Goal: Check status: Check status

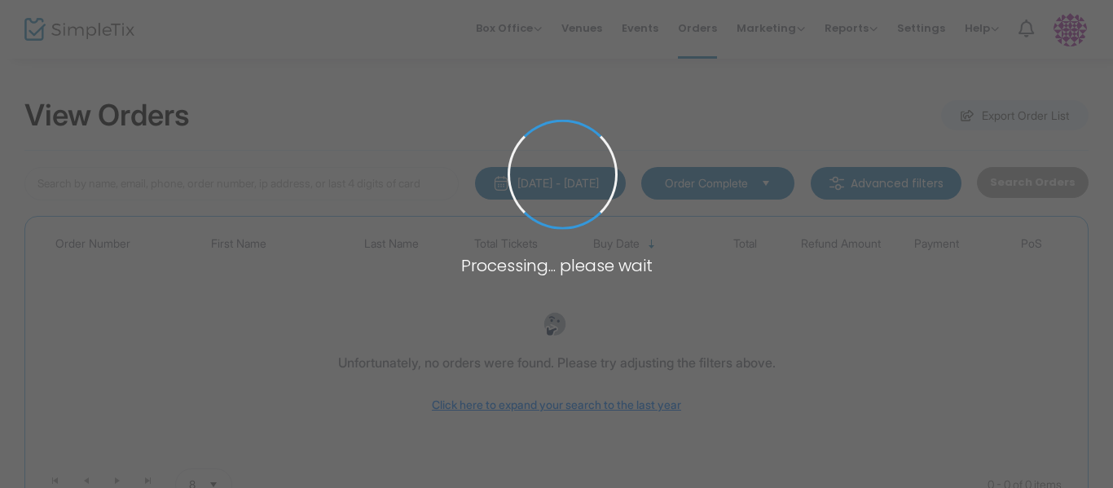
type input "163H1133429324"
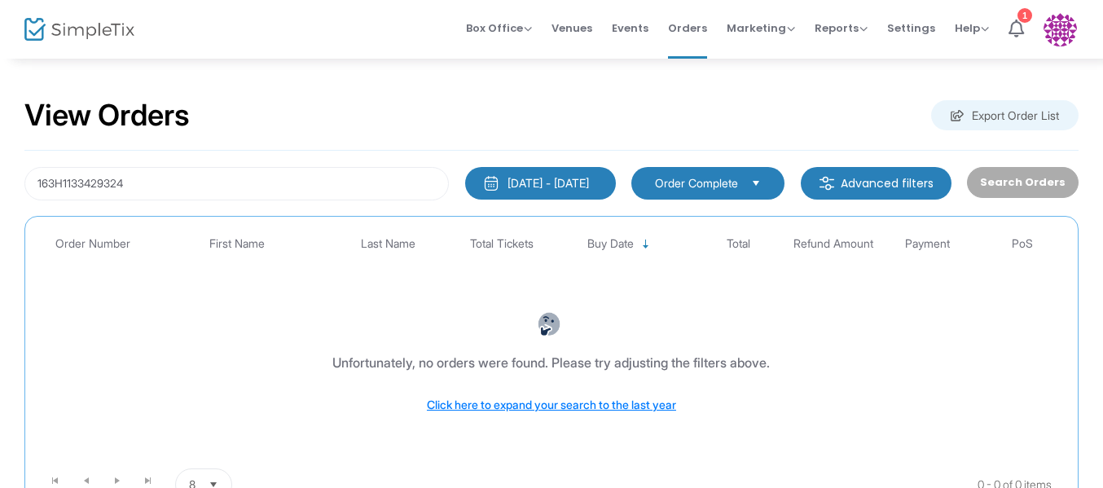
click at [508, 180] on div "[DATE] - [DATE]" at bounding box center [548, 183] width 81 height 16
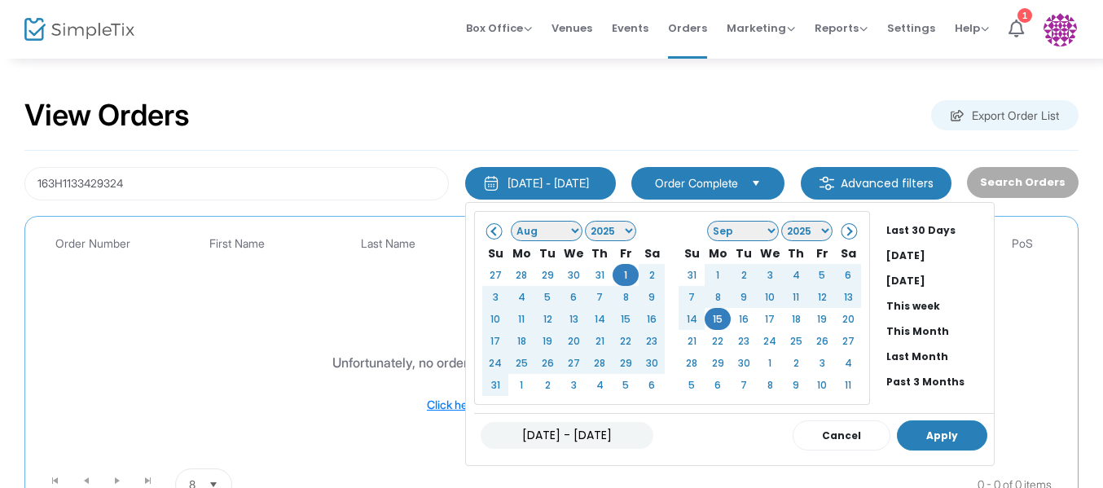
click at [918, 443] on button "Apply" at bounding box center [942, 435] width 90 height 30
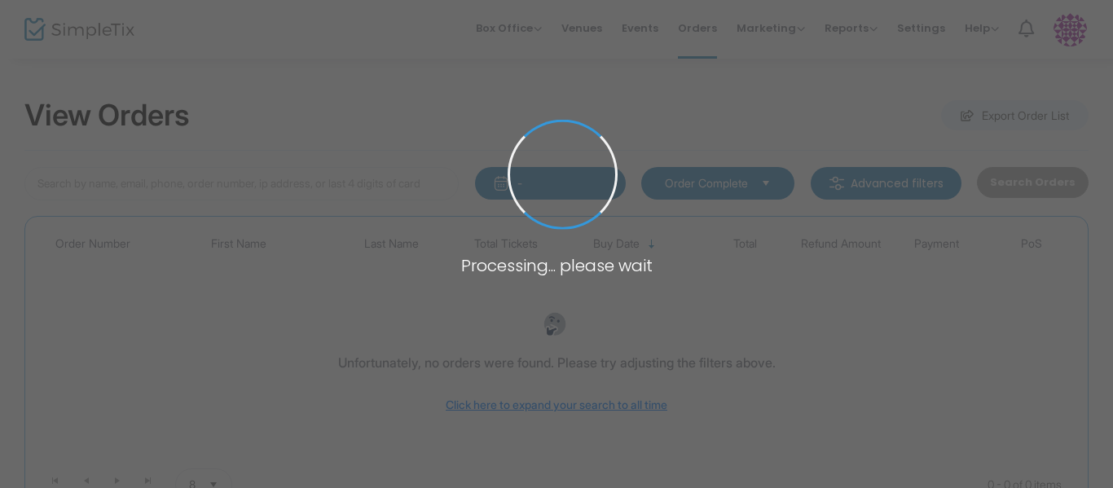
type input "163H1133429324"
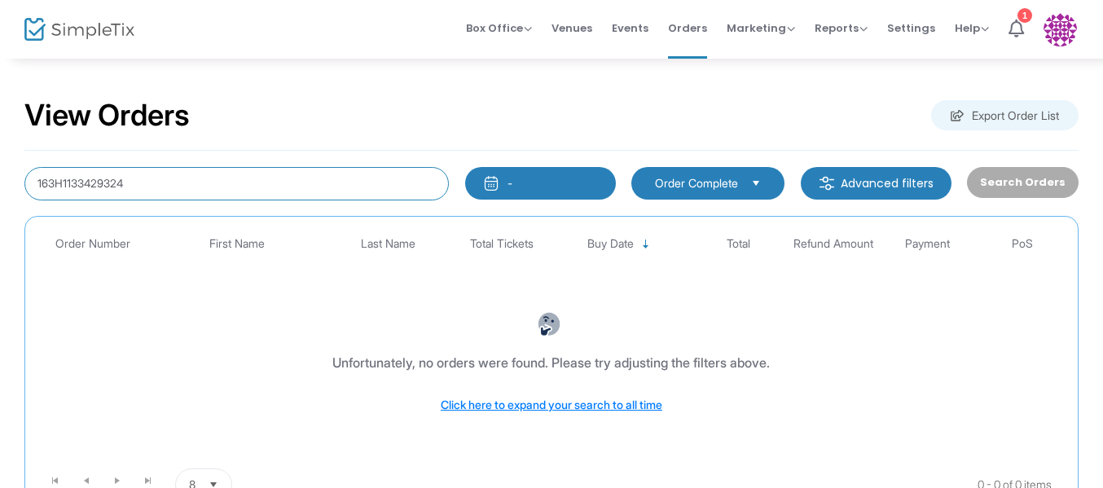
drag, startPoint x: 154, startPoint y: 184, endPoint x: 0, endPoint y: 155, distance: 156.8
click at [0, 155] on div "View Orders Export Order List 163H1133429324 - Last 30 Days [DATE] [DATE] This …" at bounding box center [551, 315] width 1103 height 517
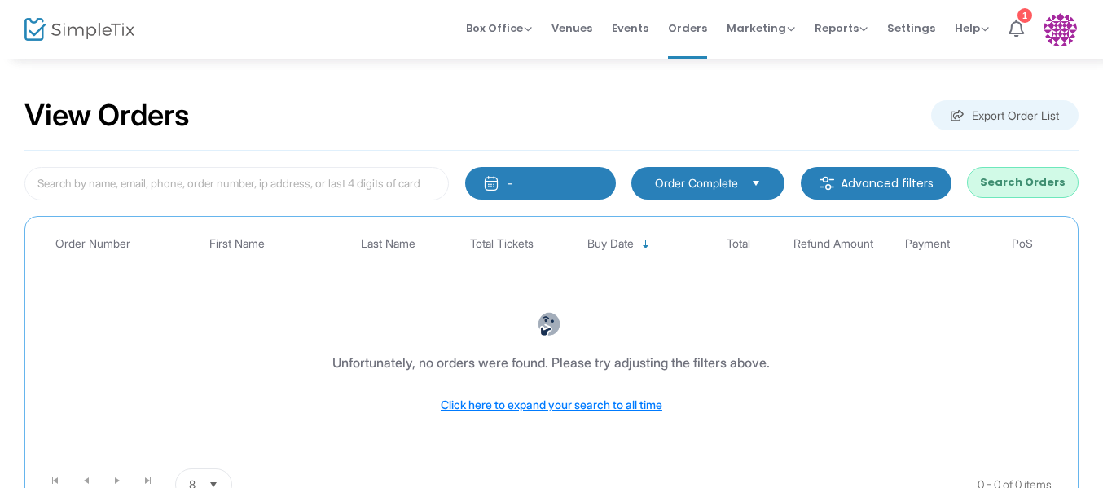
click at [557, 178] on button "-" at bounding box center [540, 183] width 151 height 33
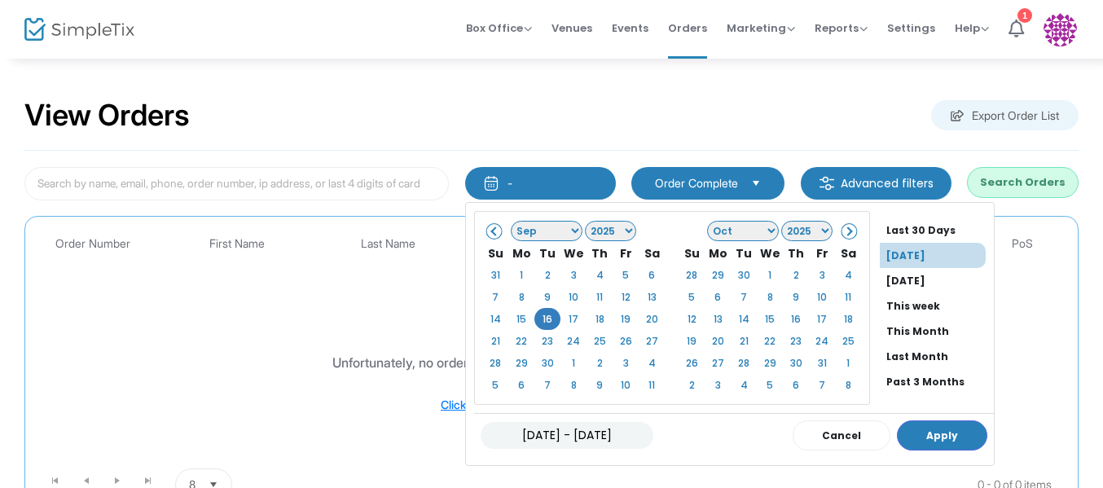
click at [494, 227] on span at bounding box center [495, 231] width 9 height 9
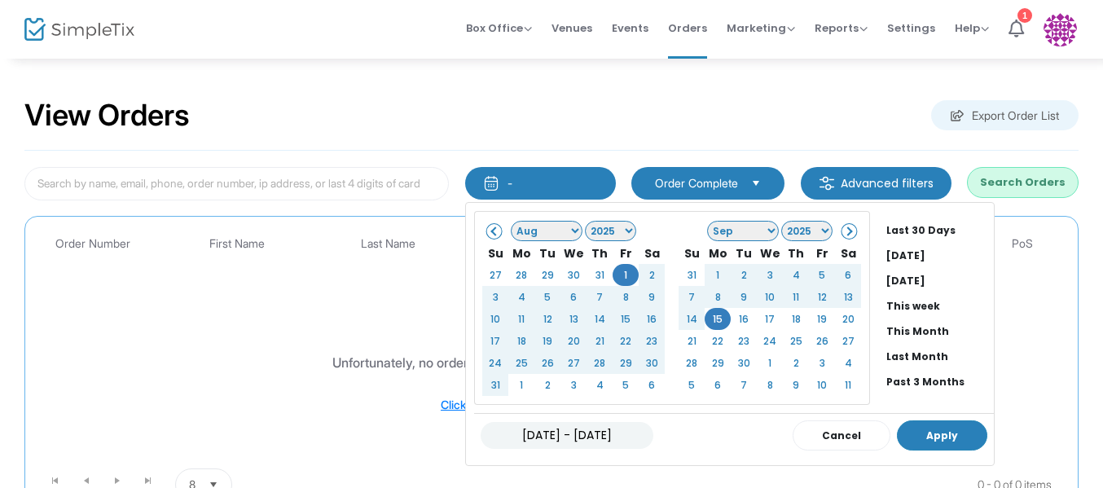
click at [966, 435] on button "Apply" at bounding box center [942, 435] width 90 height 30
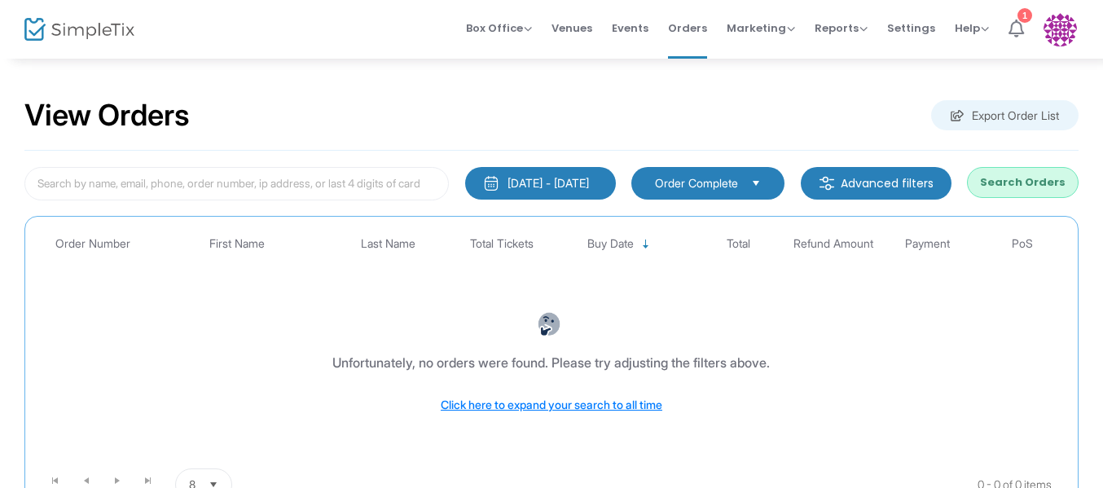
click at [1015, 40] on li "1" at bounding box center [1016, 29] width 35 height 59
click at [1063, 36] on img at bounding box center [1060, 29] width 33 height 33
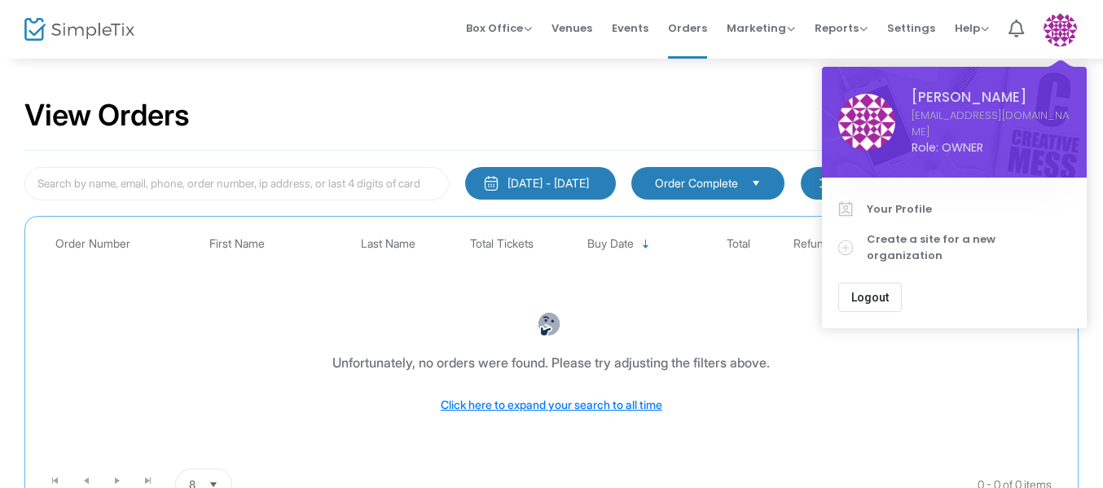
click at [1063, 36] on img at bounding box center [1060, 29] width 33 height 33
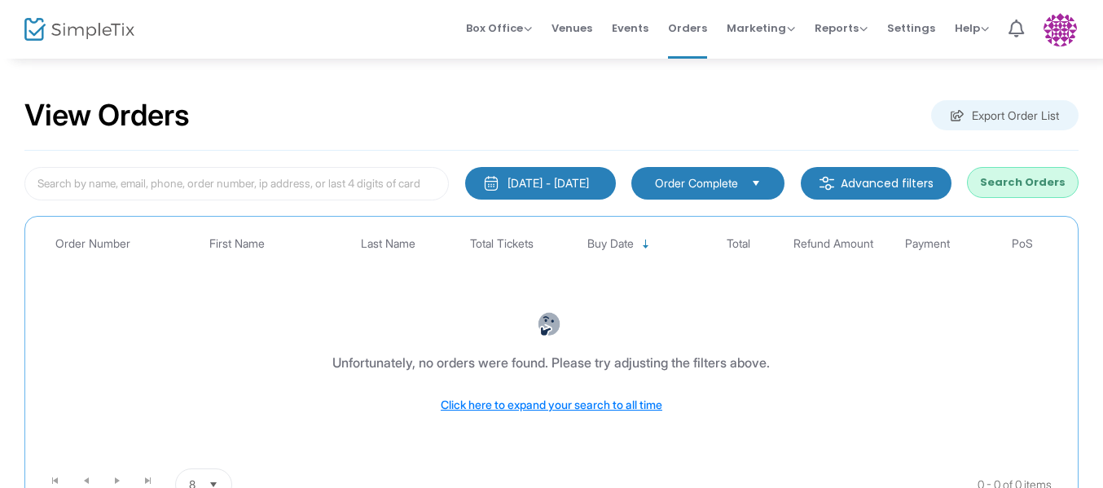
click at [524, 185] on div "[DATE] - [DATE]" at bounding box center [548, 183] width 81 height 16
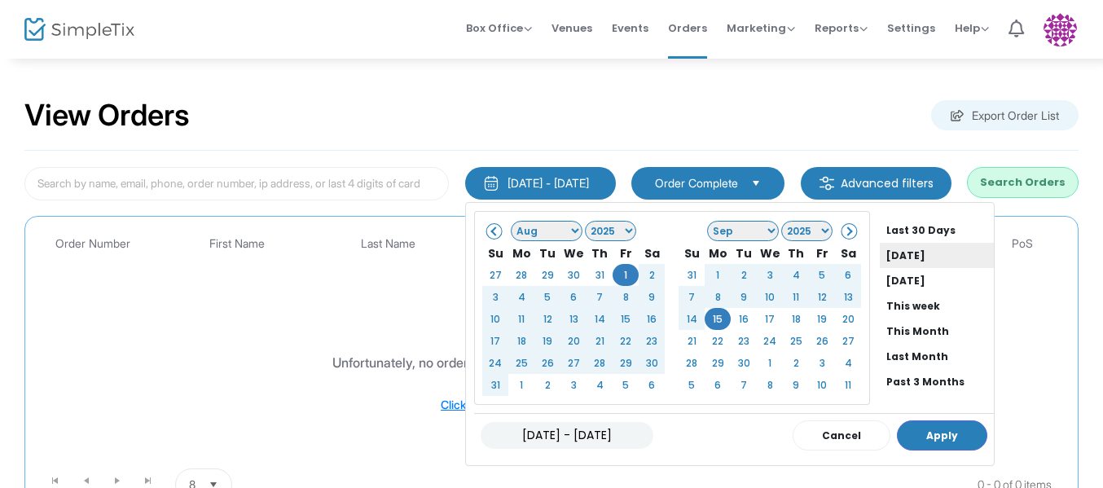
click at [883, 253] on li "[DATE]" at bounding box center [937, 255] width 114 height 25
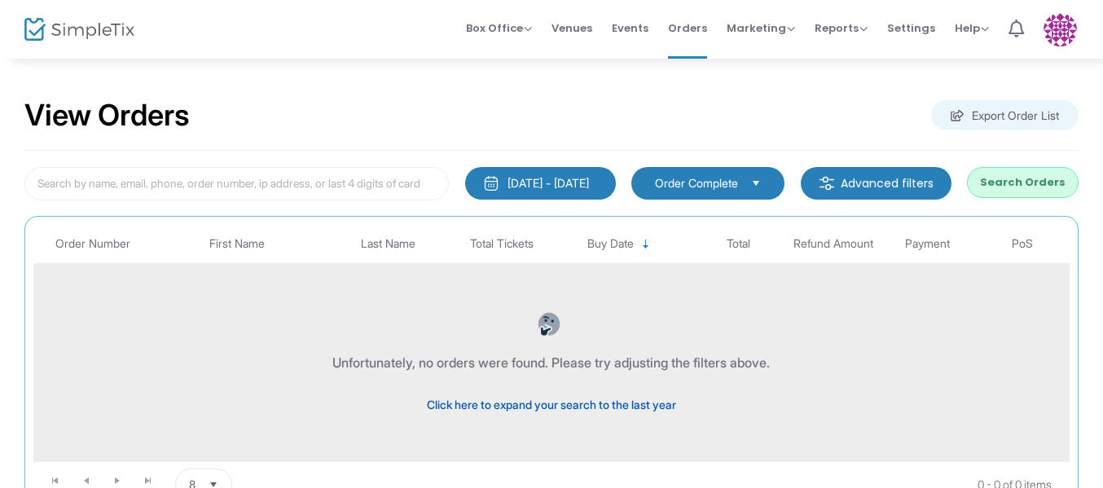
click at [616, 407] on span "Click here to expand your search to the last year" at bounding box center [551, 405] width 249 height 14
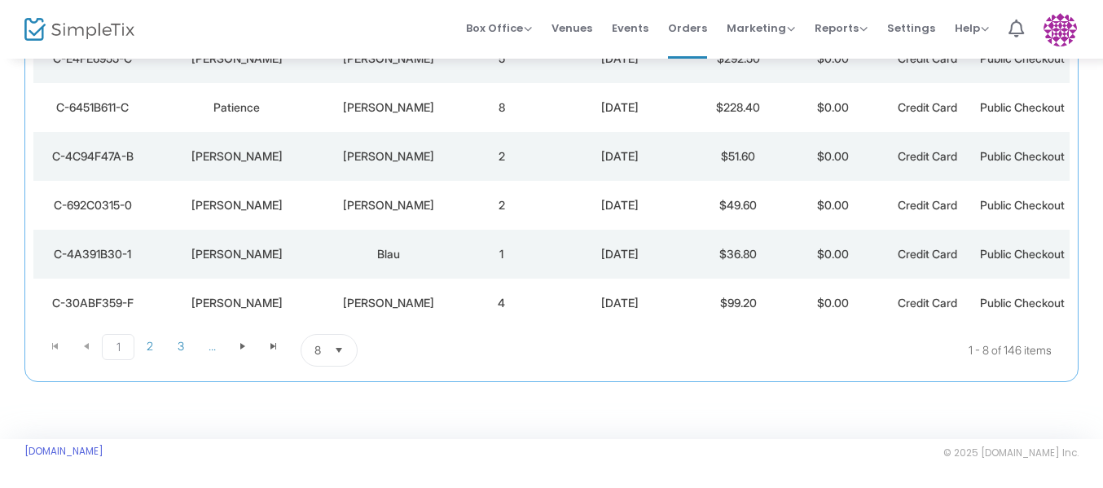
scroll to position [457, 0]
click at [151, 347] on span "2" at bounding box center [149, 346] width 31 height 24
click at [181, 345] on span "3" at bounding box center [180, 346] width 31 height 24
click at [248, 348] on span "Go to the next page" at bounding box center [242, 346] width 13 height 13
click at [178, 345] on span "5" at bounding box center [180, 346] width 31 height 24
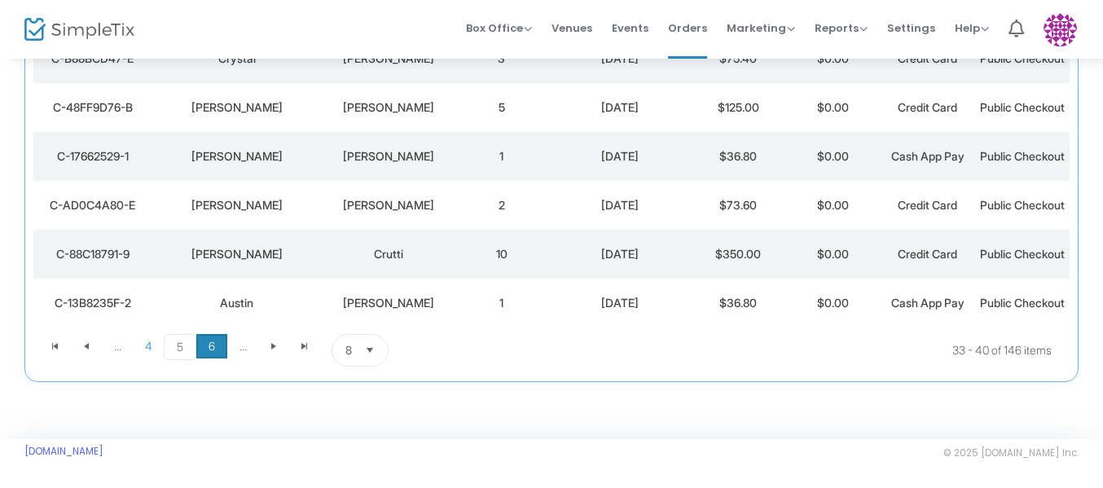
click at [213, 347] on span "6" at bounding box center [211, 346] width 31 height 24
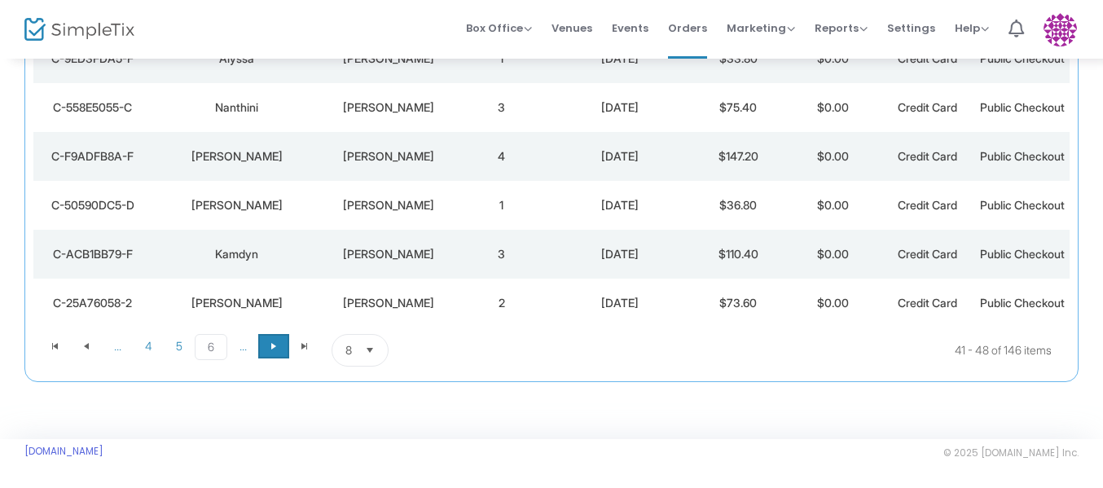
click at [279, 350] on span "Go to the next page" at bounding box center [273, 346] width 13 height 13
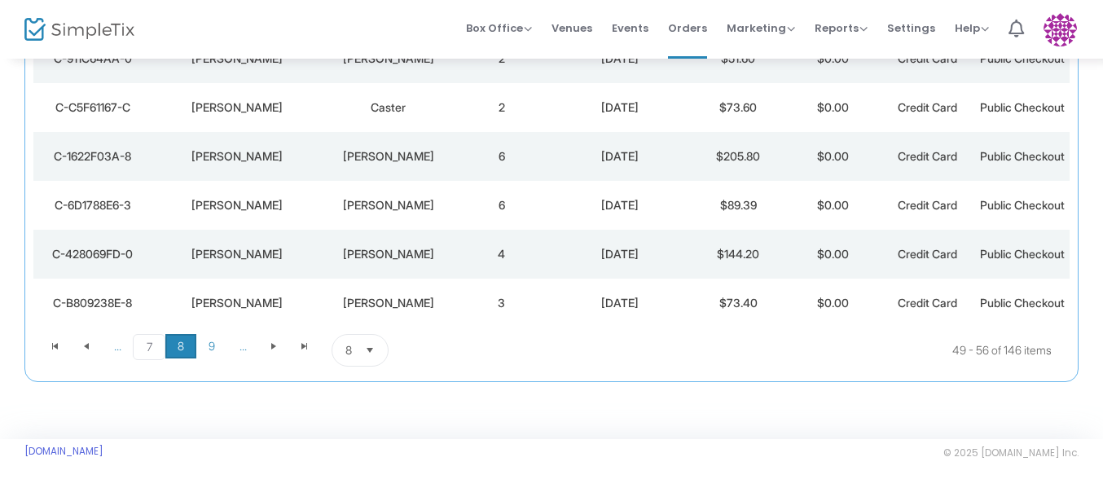
click at [178, 343] on span "8" at bounding box center [180, 346] width 31 height 24
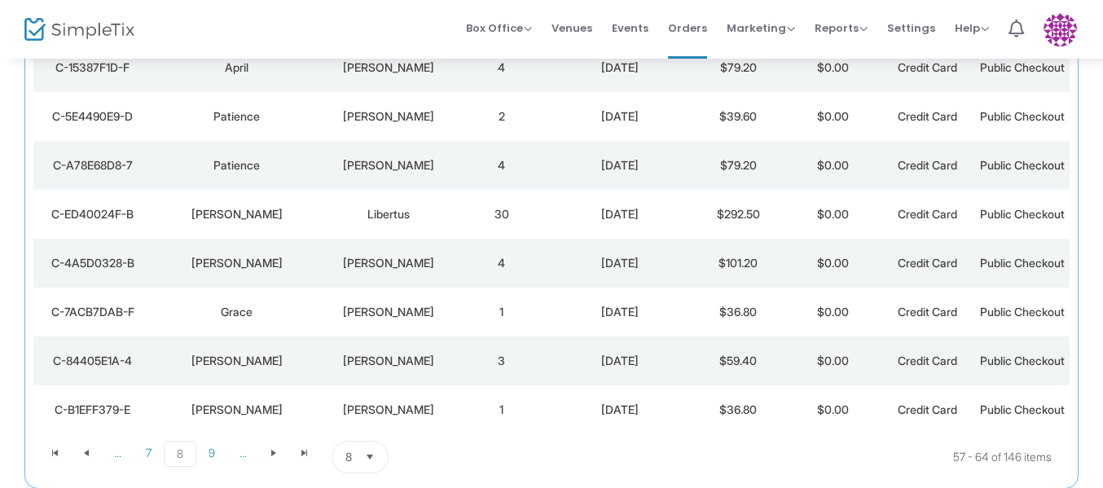
scroll to position [213, 0]
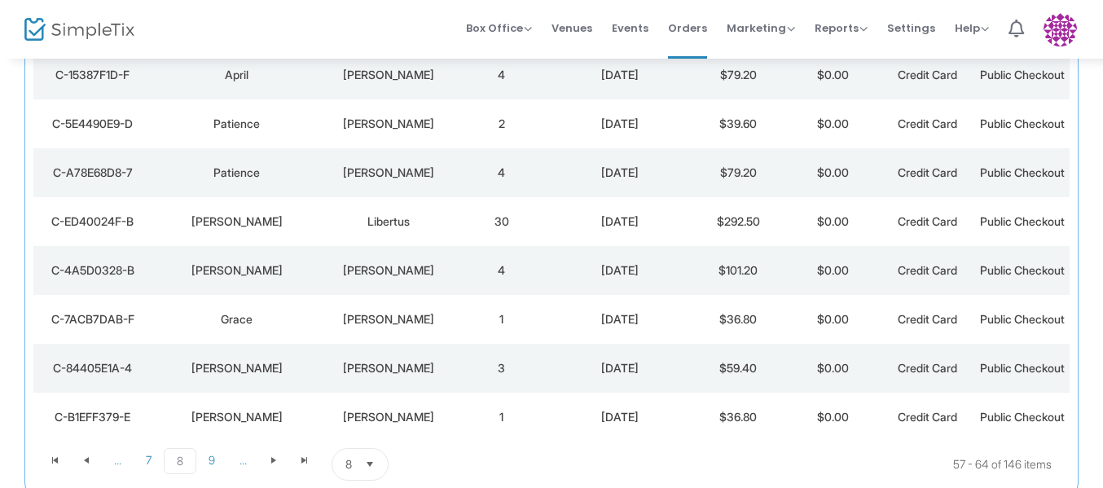
click at [242, 230] on div "Kelsey" at bounding box center [237, 221] width 162 height 16
